Goal: Task Accomplishment & Management: Use online tool/utility

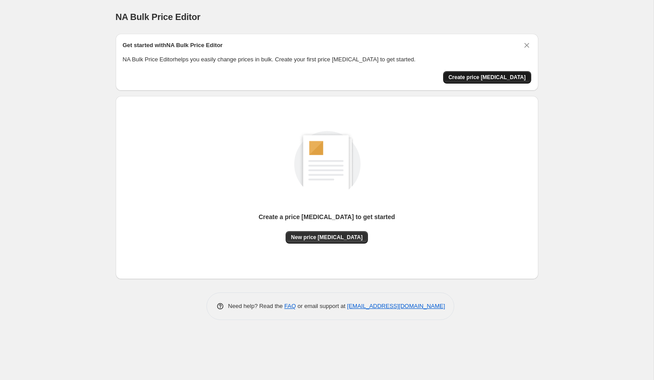
click at [490, 76] on span "Create price [MEDICAL_DATA]" at bounding box center [486, 77] width 77 height 7
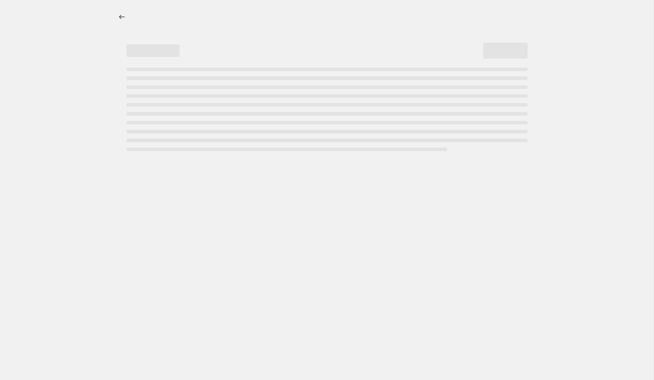
select select "percentage"
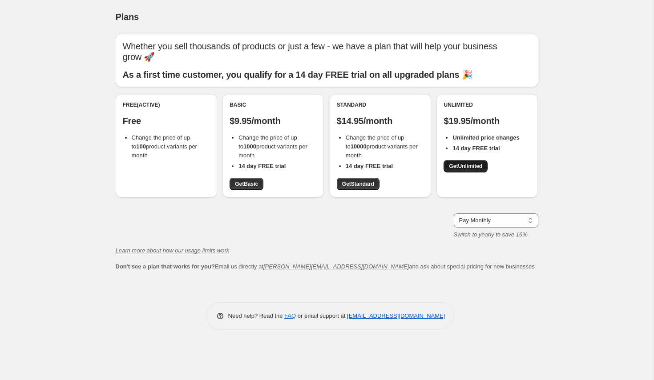
click at [482, 163] on span "Get Unlimited" at bounding box center [465, 166] width 33 height 7
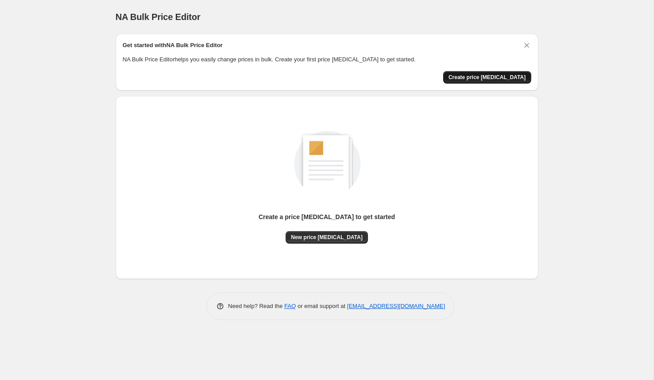
click at [483, 74] on span "Create price [MEDICAL_DATA]" at bounding box center [486, 77] width 77 height 7
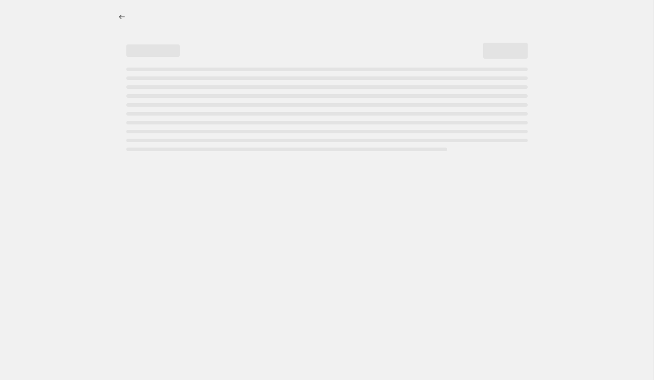
select select "percentage"
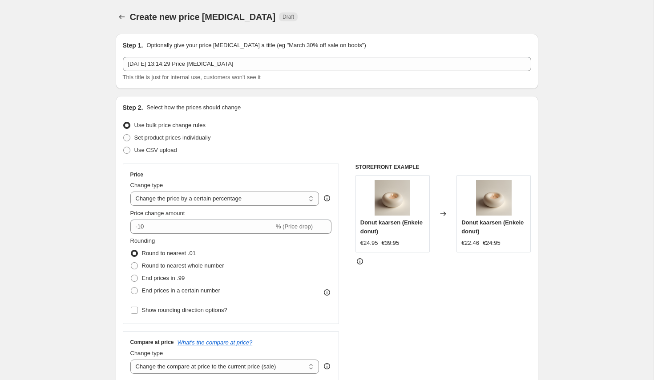
scroll to position [132, 0]
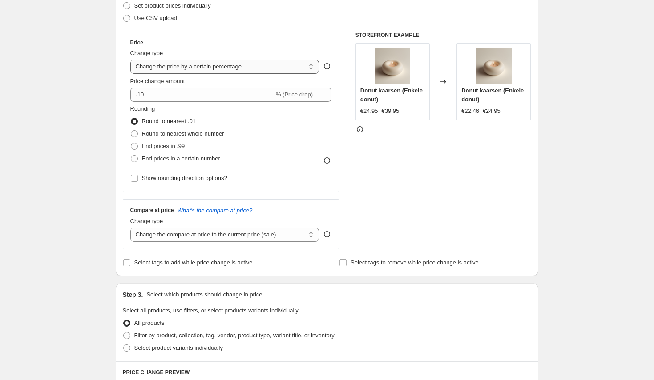
click at [230, 72] on select "Change the price to a certain amount Change the price by a certain amount Chang…" at bounding box center [224, 67] width 189 height 14
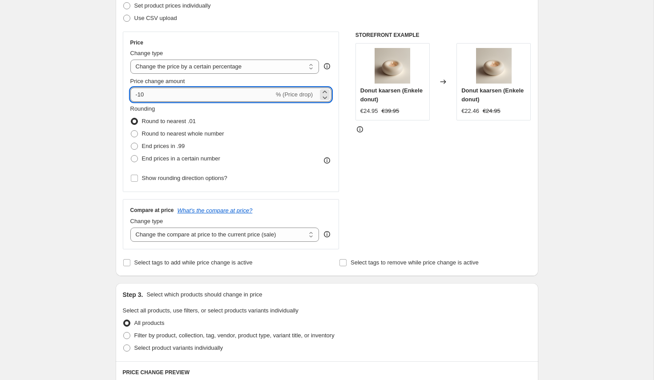
click at [153, 96] on input "-10" at bounding box center [202, 95] width 144 height 14
type input "-1"
type input "1"
type input "2"
type input "10"
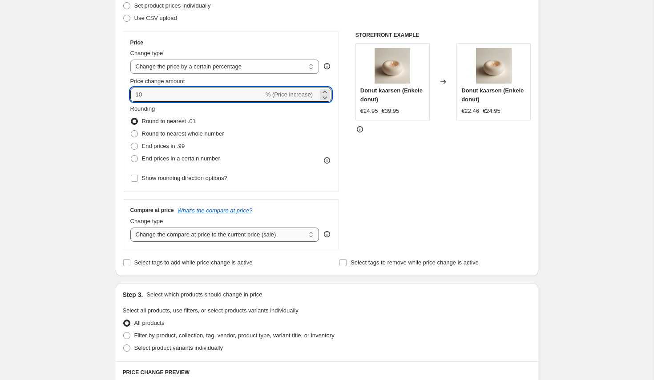
click at [215, 232] on select "Change the compare at price to the current price (sale) Change the compare at p…" at bounding box center [224, 235] width 189 height 14
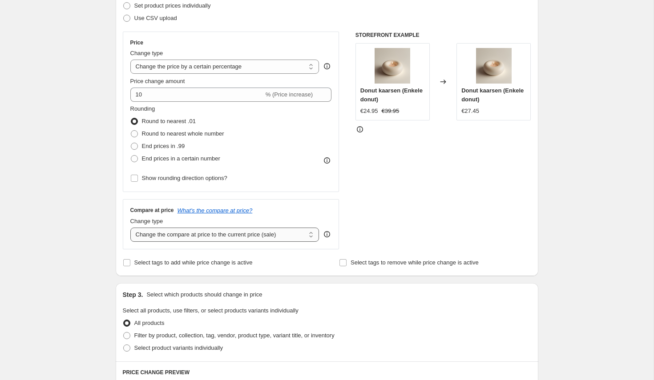
select select "by"
click at [130, 228] on select "Change the compare at price to the current price (sale) Change the compare at p…" at bounding box center [224, 235] width 189 height 14
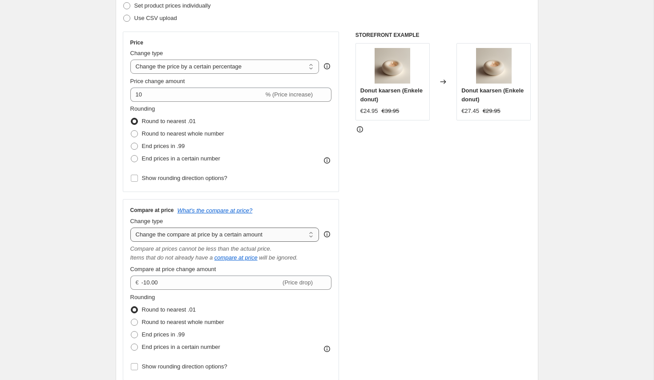
click at [148, 233] on select "Change the compare at price to the current price (sale) Change the compare at p…" at bounding box center [224, 235] width 189 height 14
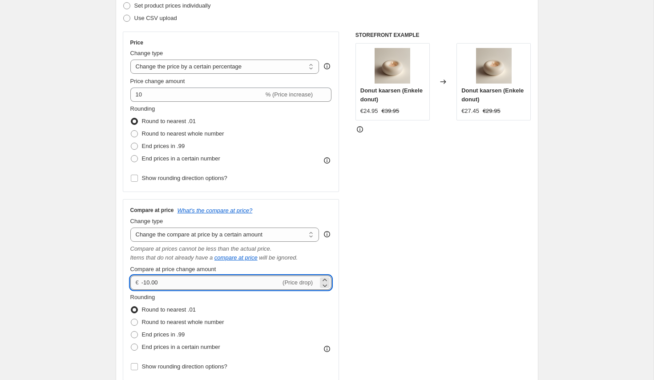
click at [153, 284] on input "-10.00" at bounding box center [210, 283] width 139 height 14
click at [148, 286] on input "-10.00" at bounding box center [210, 283] width 139 height 14
type input "30.00"
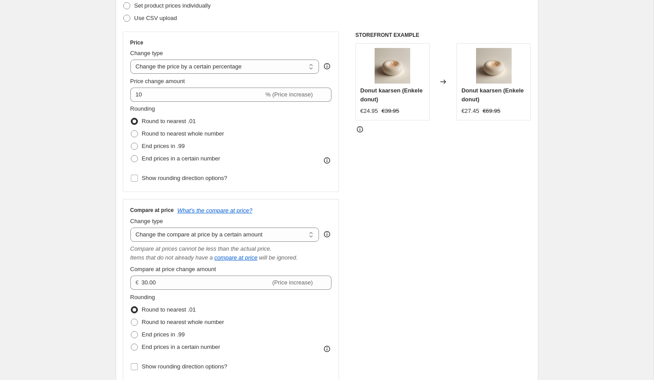
click at [377, 233] on div "STOREFRONT EXAMPLE [PERSON_NAME] (Enkele donut) €24.95 €39.95 Changed to Donut …" at bounding box center [443, 206] width 176 height 349
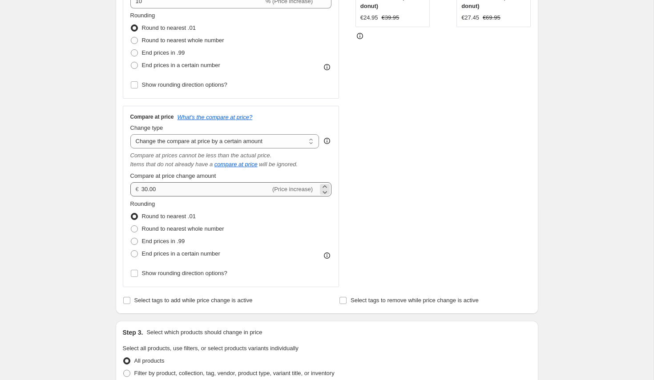
scroll to position [248, 0]
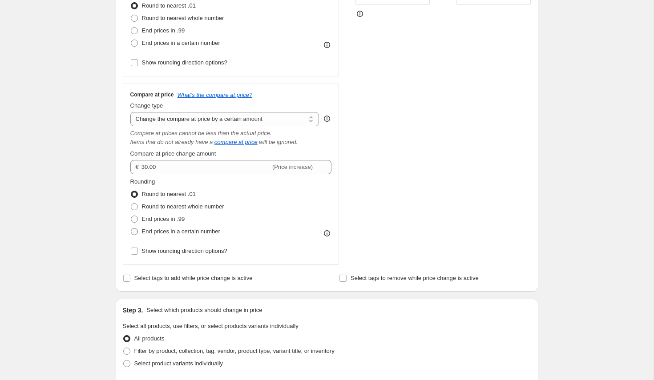
click at [180, 229] on span "End prices in a certain number" at bounding box center [181, 231] width 78 height 7
click at [131, 229] on input "End prices in a certain number" at bounding box center [131, 228] width 0 height 0
radio input "true"
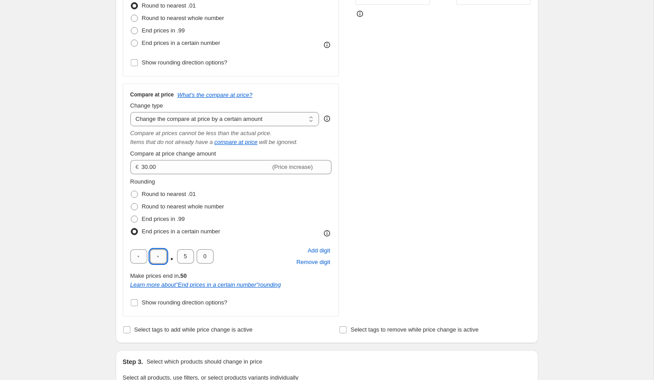
click at [159, 255] on input "text" at bounding box center [158, 257] width 17 height 14
type input "9"
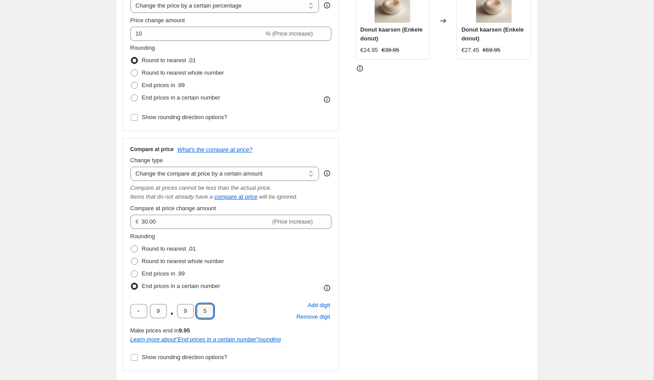
scroll to position [174, 0]
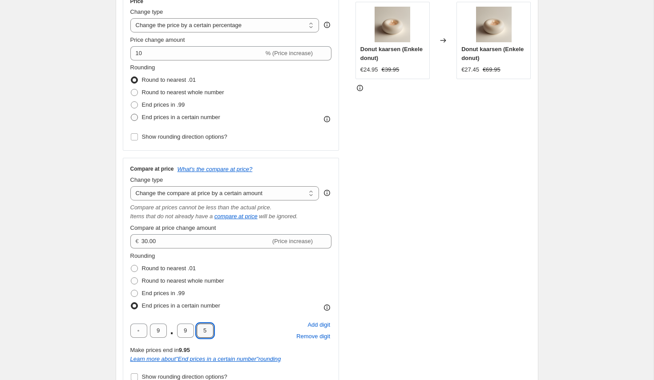
type input "5"
click at [179, 118] on span "End prices in a certain number" at bounding box center [181, 117] width 78 height 7
click at [131, 114] on input "End prices in a certain number" at bounding box center [131, 114] width 0 height 0
radio input "true"
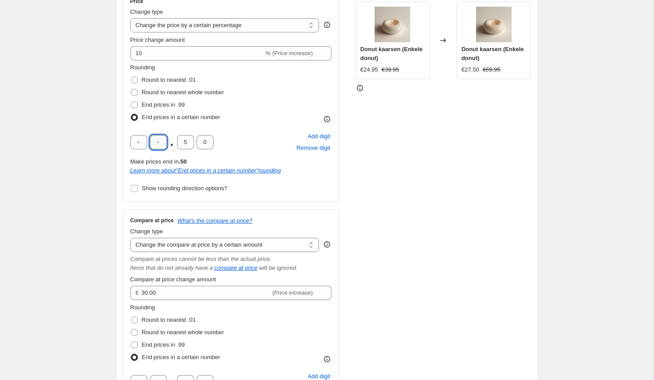
click at [157, 143] on input "text" at bounding box center [158, 142] width 17 height 14
type input "9"
type input "5"
click at [361, 210] on div "STOREFRONT EXAMPLE [PERSON_NAME] (Enkele donut) €24.95 €39.95 Changed to Donut …" at bounding box center [443, 216] width 176 height 452
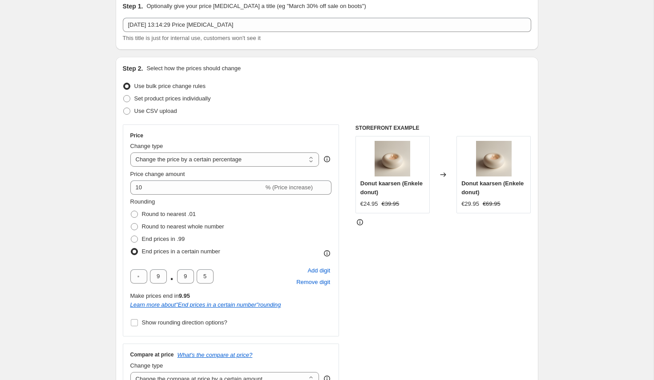
scroll to position [0, 0]
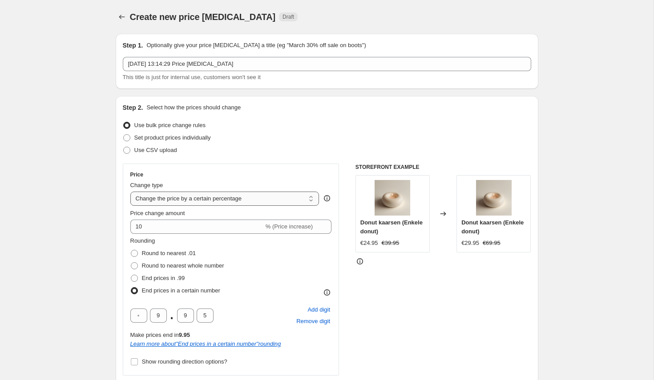
click at [281, 201] on select "Change the price to a certain amount Change the price by a certain amount Chang…" at bounding box center [224, 199] width 189 height 14
select select "by"
click at [130, 192] on select "Change the price to a certain amount Change the price by a certain amount Chang…" at bounding box center [224, 199] width 189 height 14
click at [145, 229] on input "-10.00" at bounding box center [210, 227] width 139 height 14
type input "10.00"
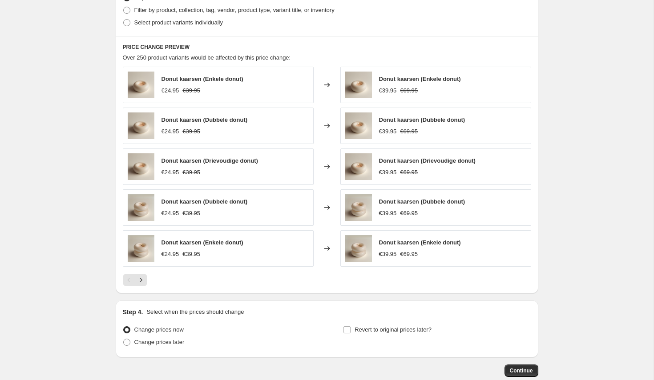
scroll to position [743, 0]
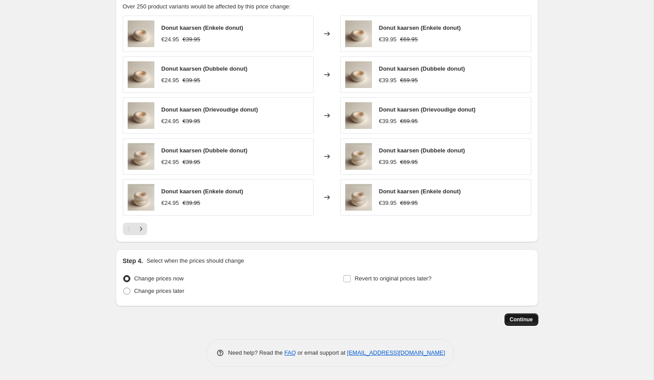
click at [525, 321] on span "Continue" at bounding box center [521, 319] width 23 height 7
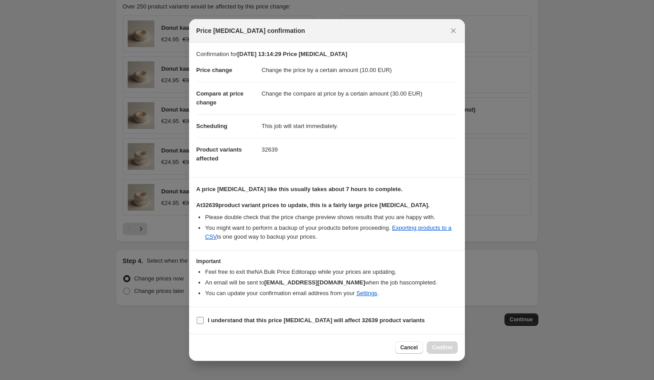
click at [199, 323] on input "I understand that this price [MEDICAL_DATA] will affect 32639 product variants" at bounding box center [200, 320] width 7 height 7
checkbox input "true"
click at [436, 346] on span "Confirm" at bounding box center [442, 347] width 20 height 7
